Goal: Find specific page/section: Find specific page/section

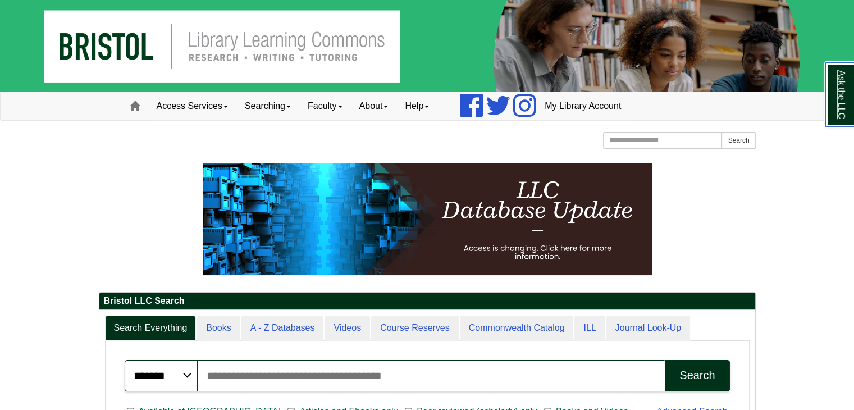
scroll to position [135, 656]
click at [216, 111] on link "Access Services" at bounding box center [192, 106] width 88 height 28
click at [134, 207] on p at bounding box center [427, 219] width 657 height 112
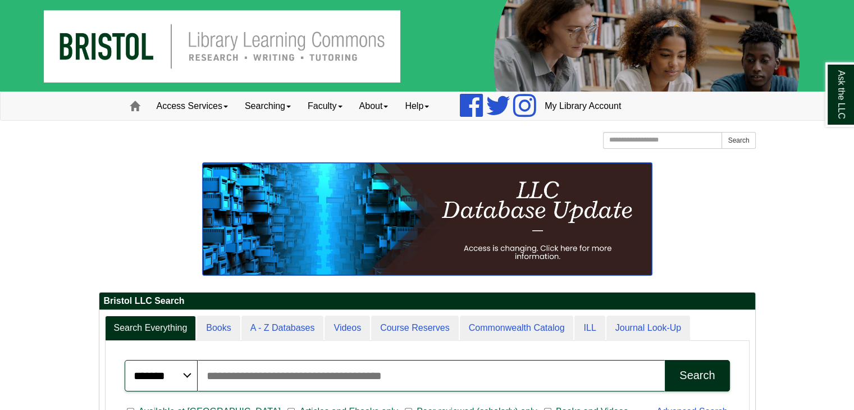
drag, startPoint x: 862, startPoint y: 36, endPoint x: 470, endPoint y: 232, distance: 437.9
click at [470, 232] on img at bounding box center [427, 219] width 449 height 112
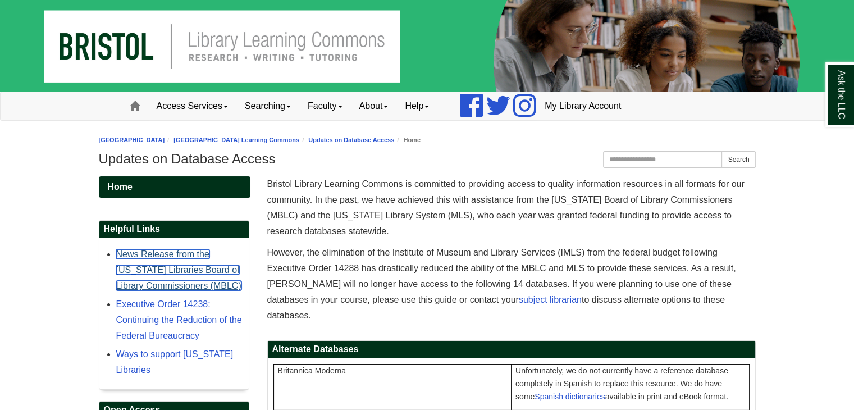
click at [181, 287] on link "News Release from the Massachusetts Libraries Board of Library Commissioners (M…" at bounding box center [178, 269] width 125 height 41
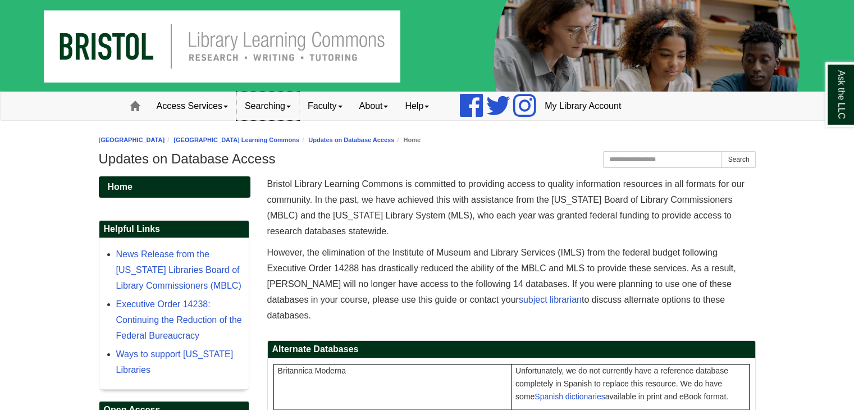
click at [287, 104] on link "Searching" at bounding box center [267, 106] width 63 height 28
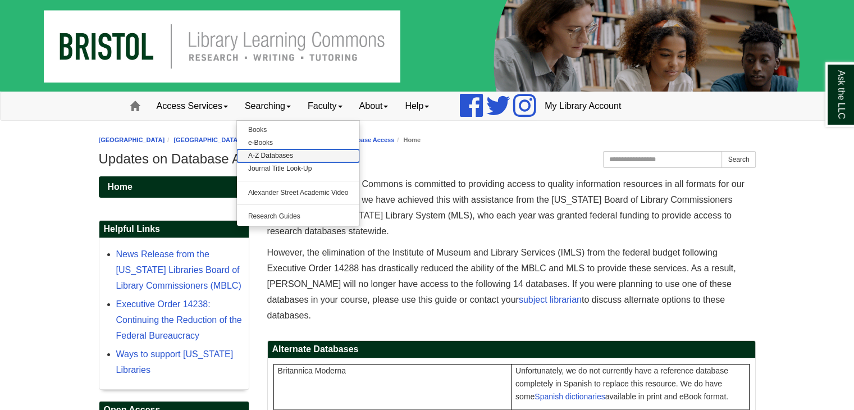
click at [274, 158] on link "A-Z Databases" at bounding box center [298, 155] width 123 height 13
